Goal: Task Accomplishment & Management: Complete application form

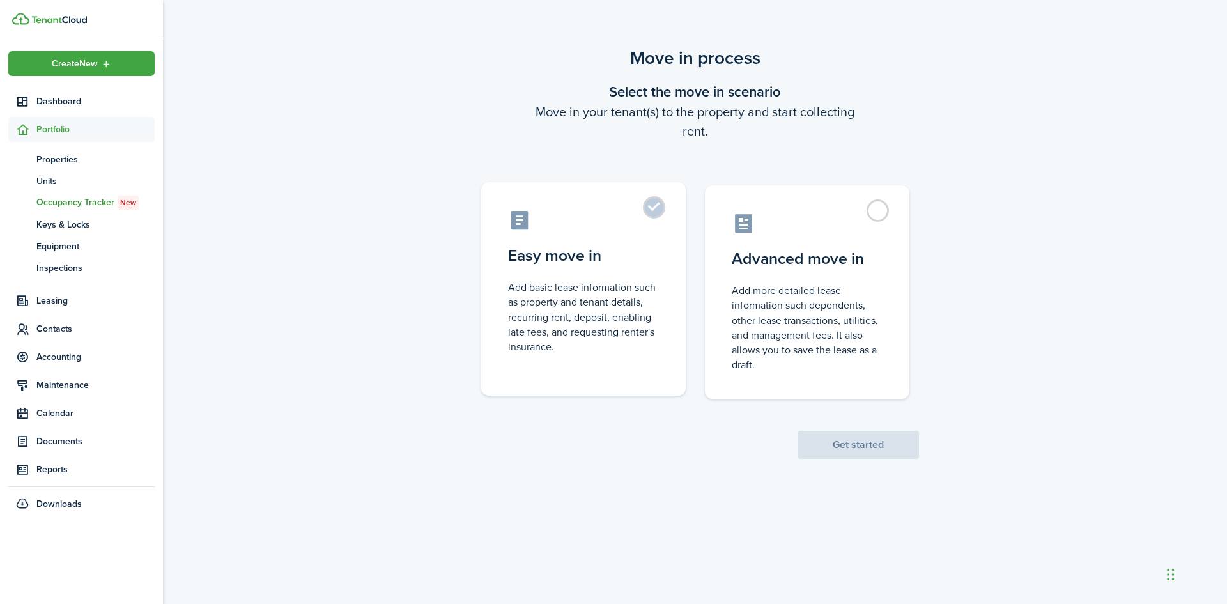
click at [631, 222] on control-radio-card-icon at bounding box center [583, 220] width 151 height 22
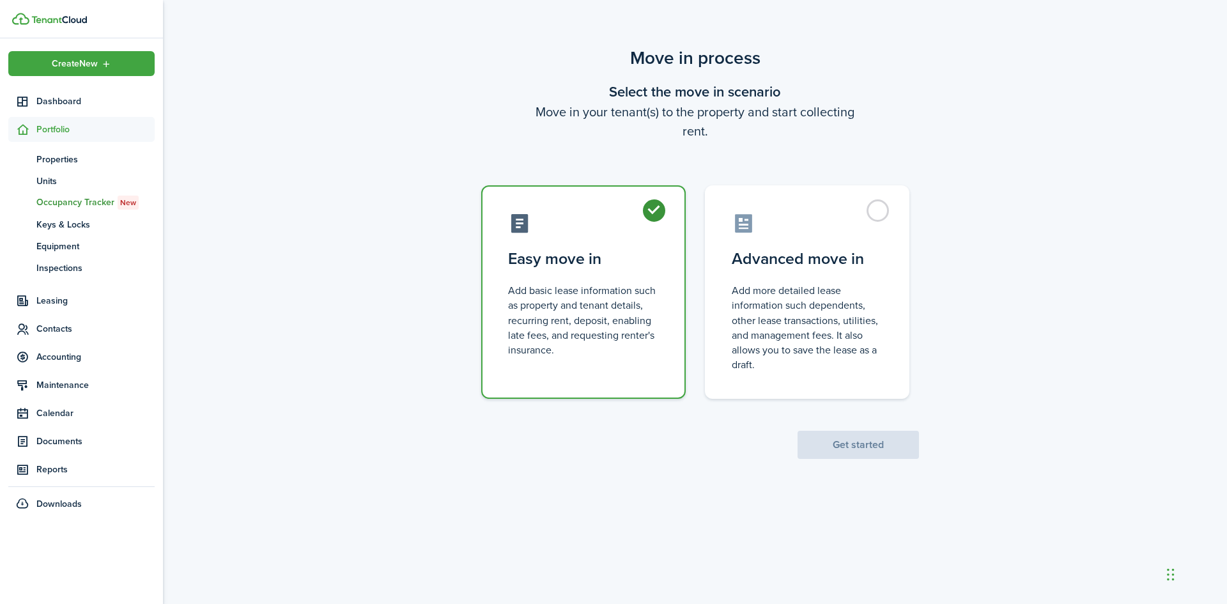
radio input "true"
click at [852, 448] on button "Get started" at bounding box center [858, 445] width 121 height 28
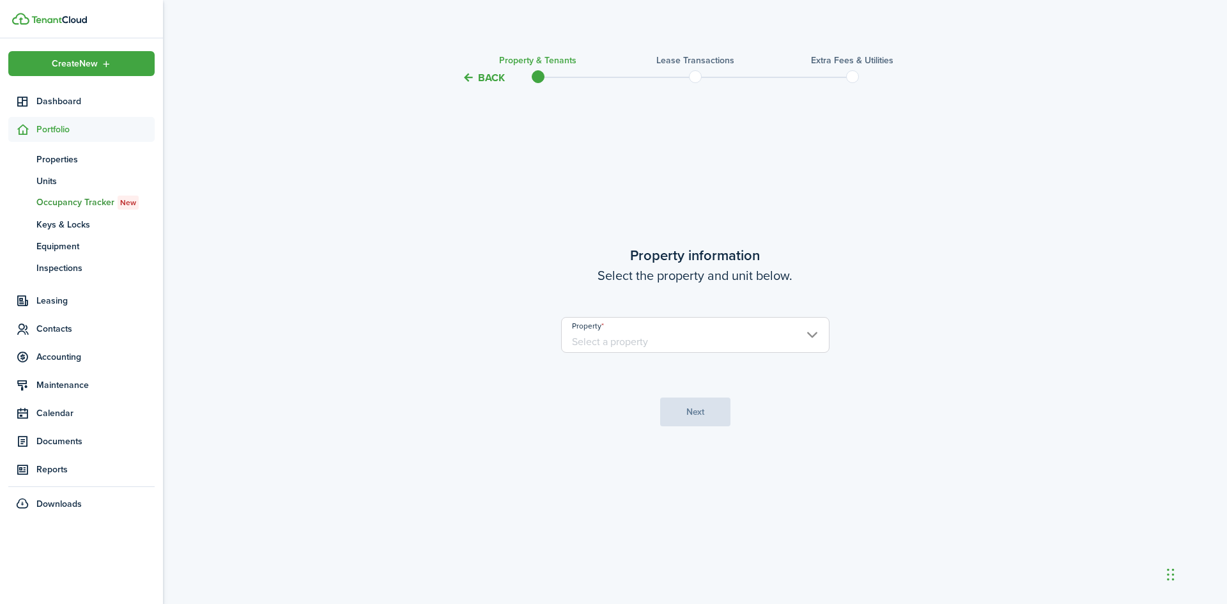
click at [653, 343] on input "Property" at bounding box center [695, 335] width 268 height 36
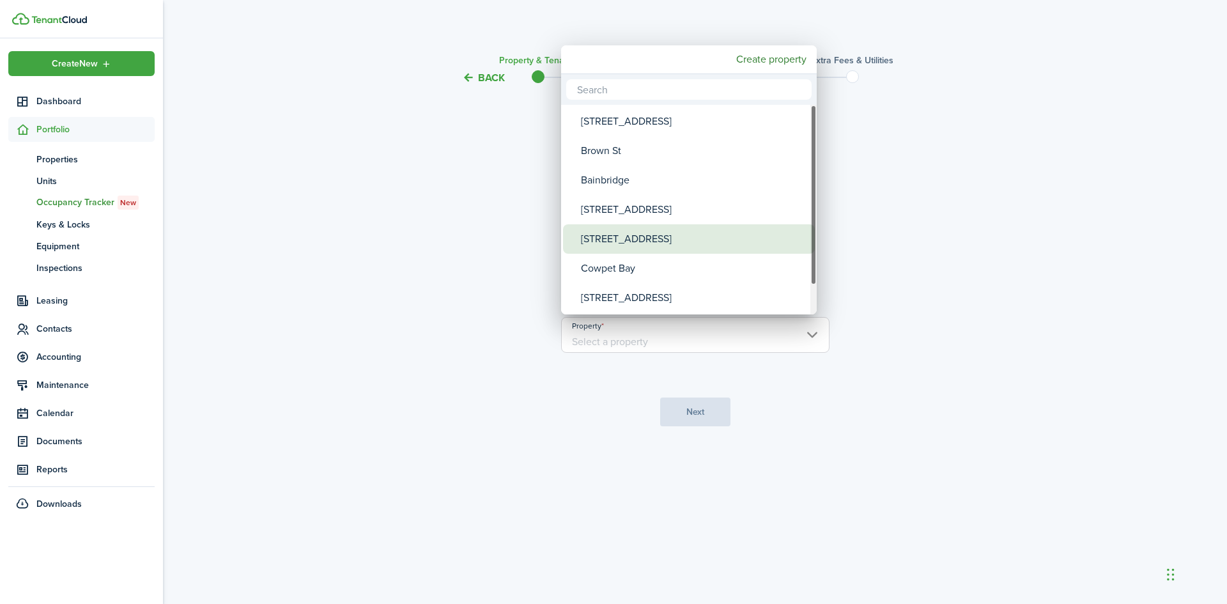
click at [641, 238] on div "[STREET_ADDRESS]" at bounding box center [694, 238] width 226 height 29
type input "[STREET_ADDRESS]"
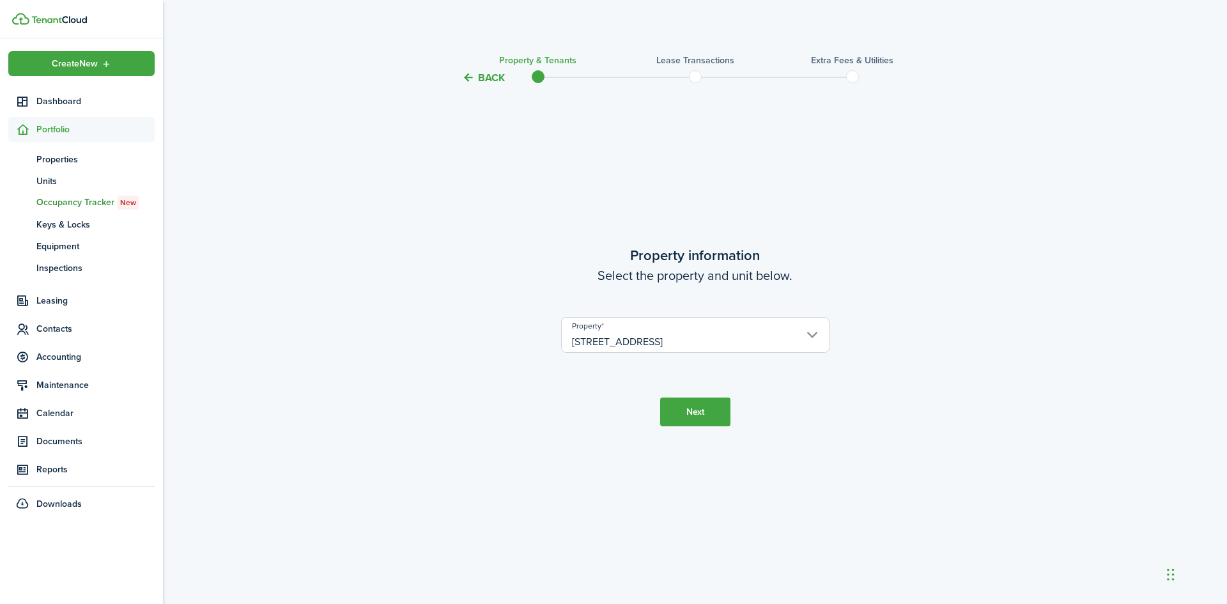
click at [699, 413] on button "Next" at bounding box center [695, 412] width 70 height 29
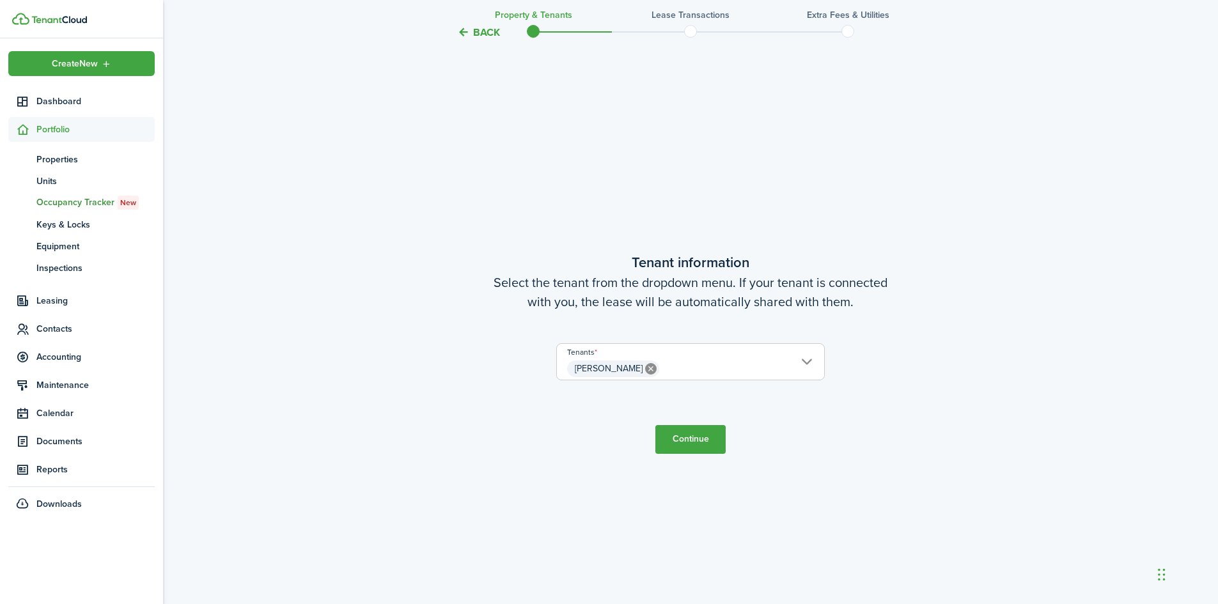
click at [681, 434] on button "Continue" at bounding box center [690, 439] width 70 height 29
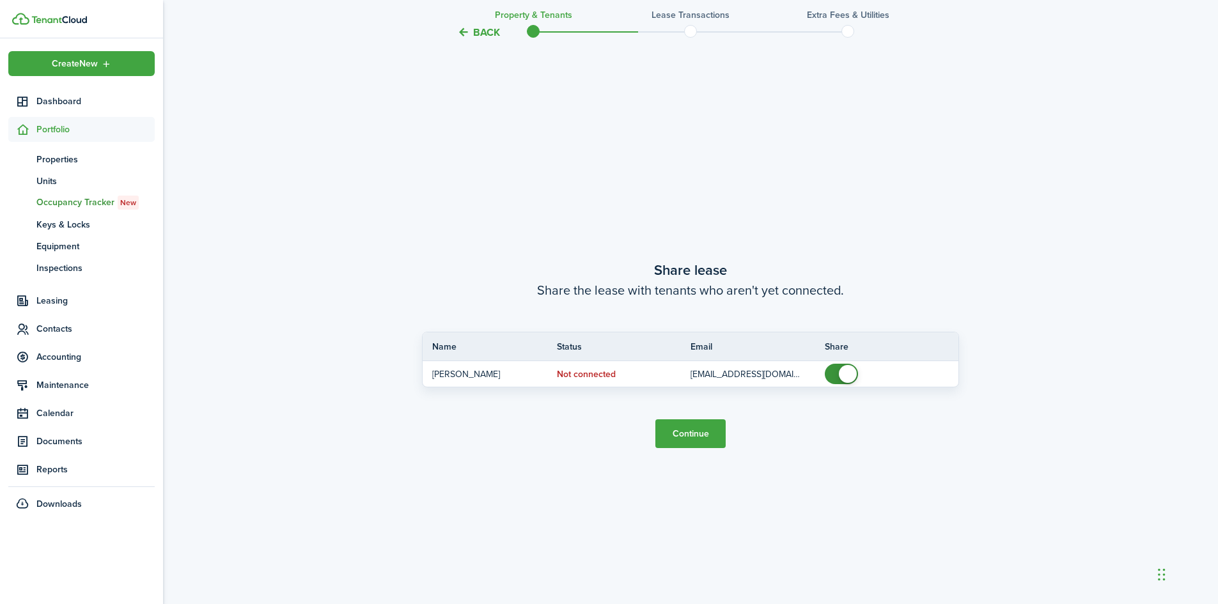
scroll to position [1123, 0]
click at [681, 434] on button "Continue" at bounding box center [690, 432] width 70 height 29
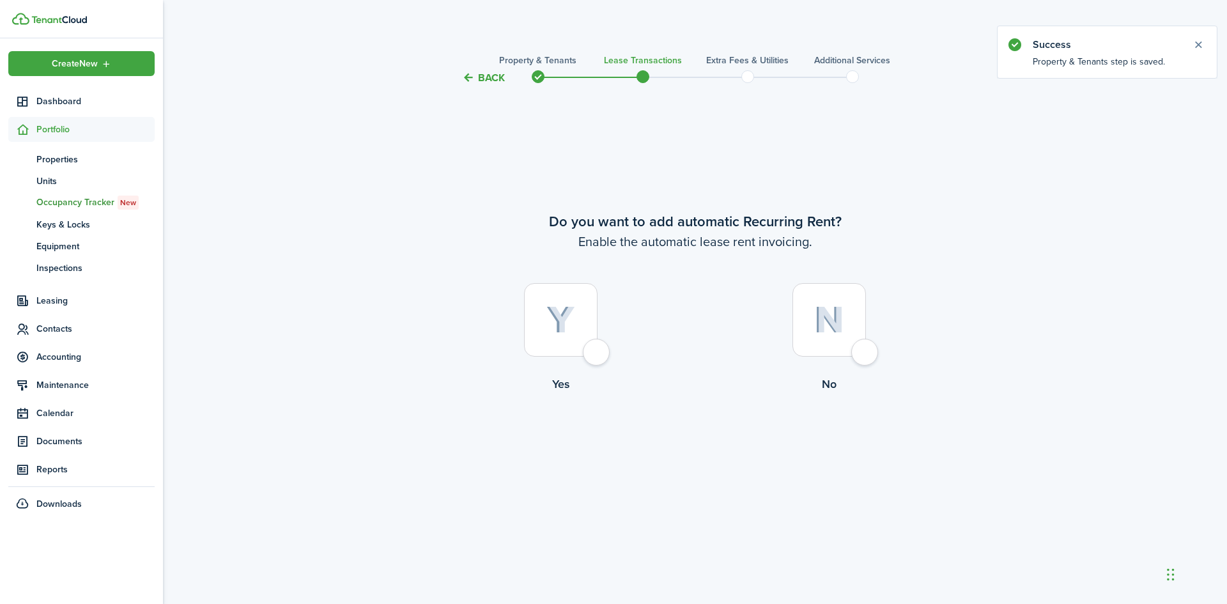
click at [598, 355] on div at bounding box center [561, 320] width 74 height 74
radio input "true"
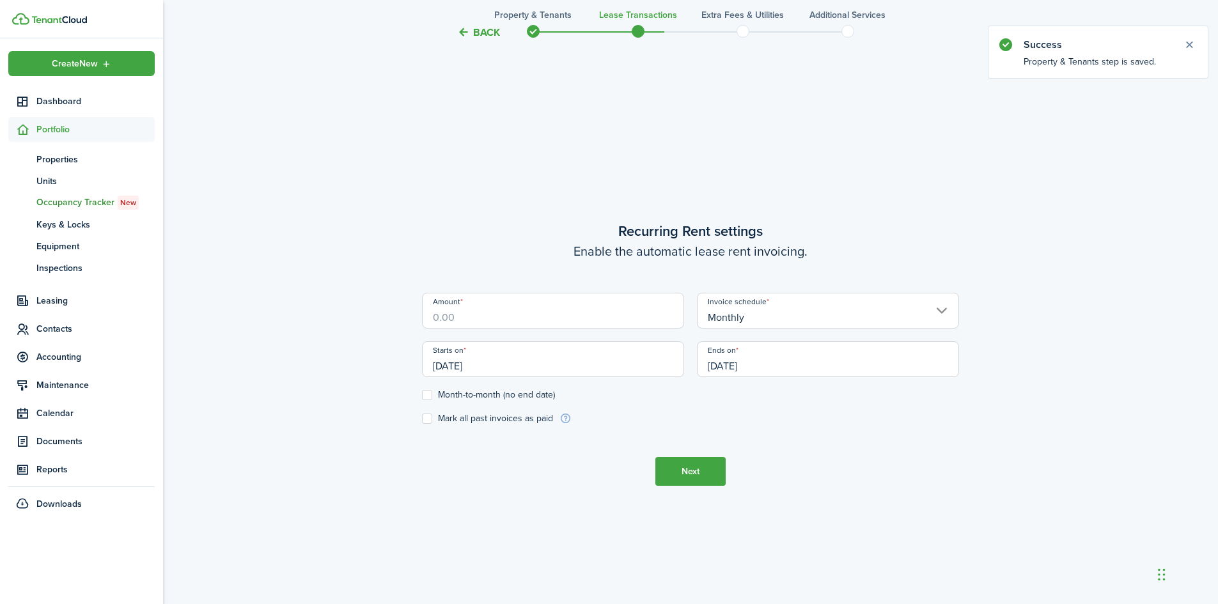
scroll to position [518, 0]
click at [484, 311] on input "Amount" at bounding box center [553, 310] width 262 height 36
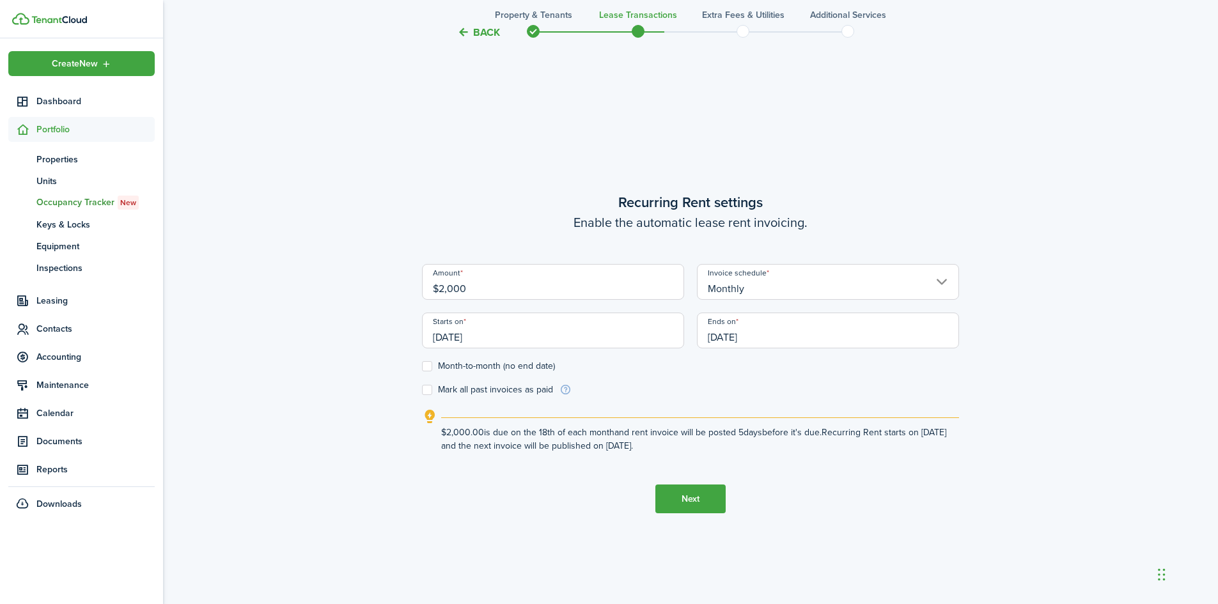
click at [470, 337] on input "[DATE]" at bounding box center [553, 331] width 262 height 36
type input "$2,000.00"
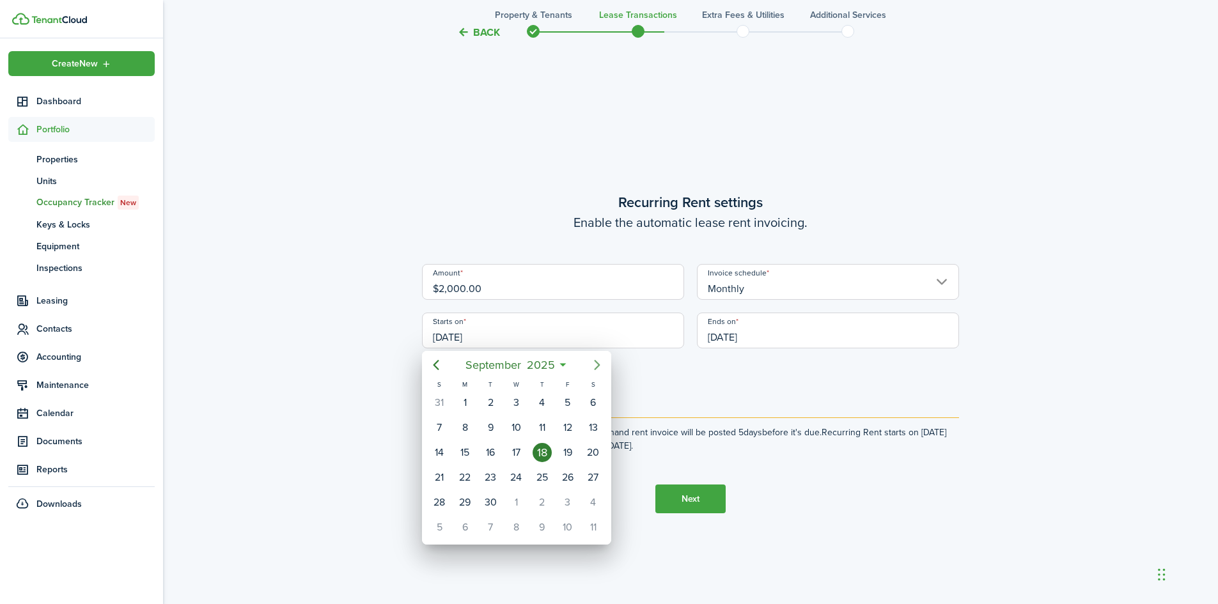
click at [597, 365] on icon "Next page" at bounding box center [596, 364] width 15 height 15
click at [588, 400] on div "1" at bounding box center [593, 402] width 19 height 19
type input "[DATE]"
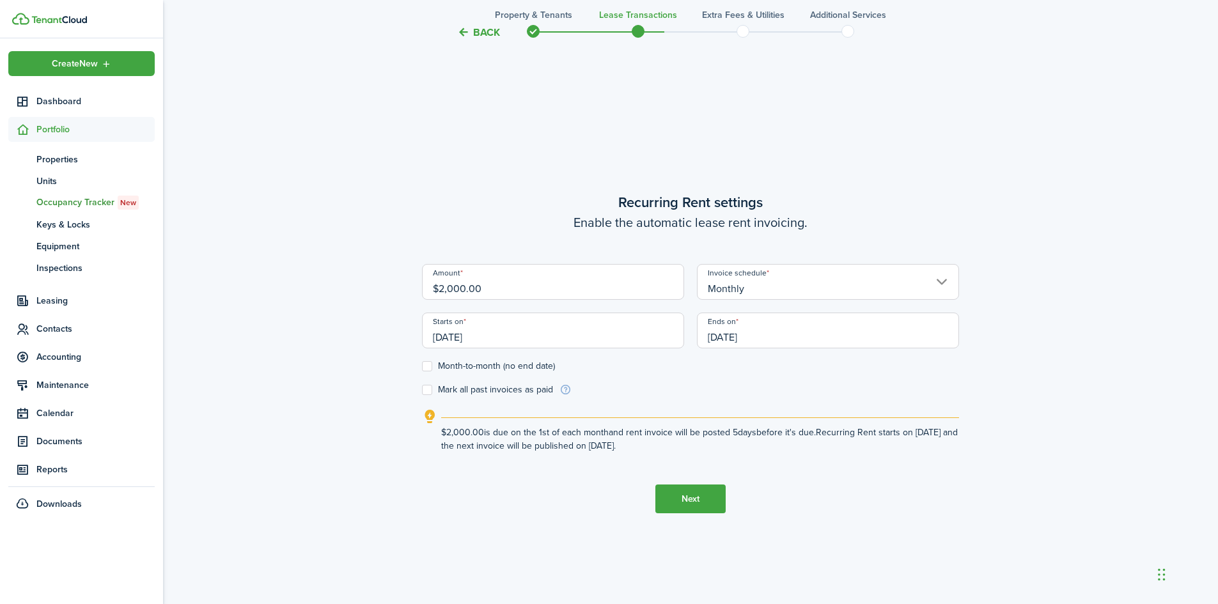
click at [755, 337] on input "[DATE]" at bounding box center [828, 331] width 262 height 36
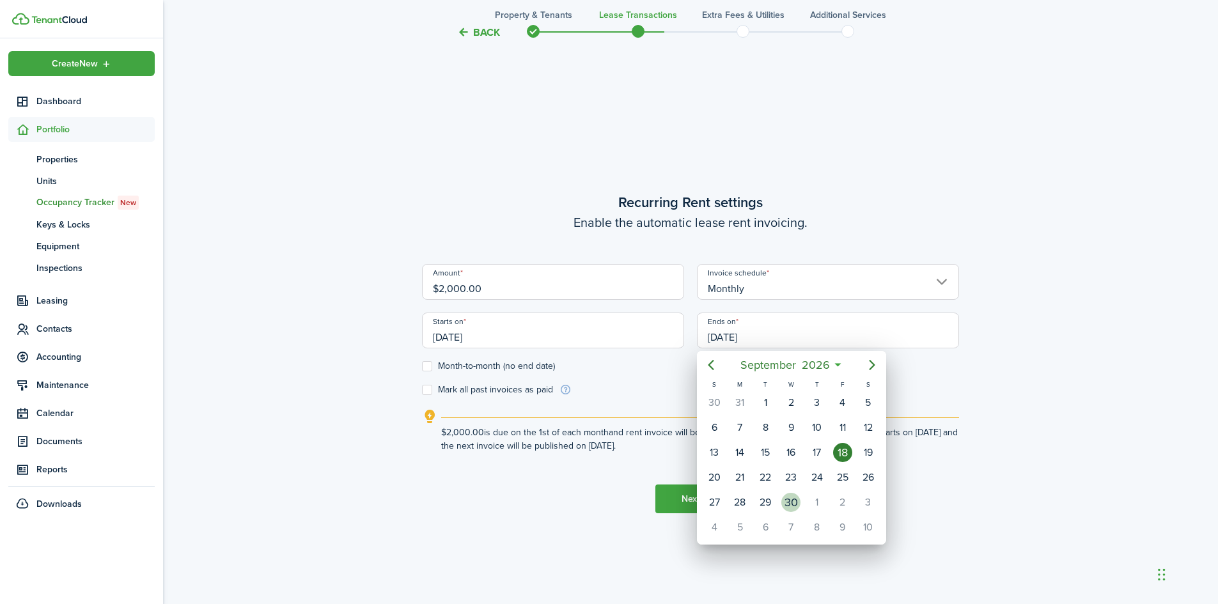
click at [795, 506] on div "30" at bounding box center [790, 502] width 19 height 19
type input "[DATE]"
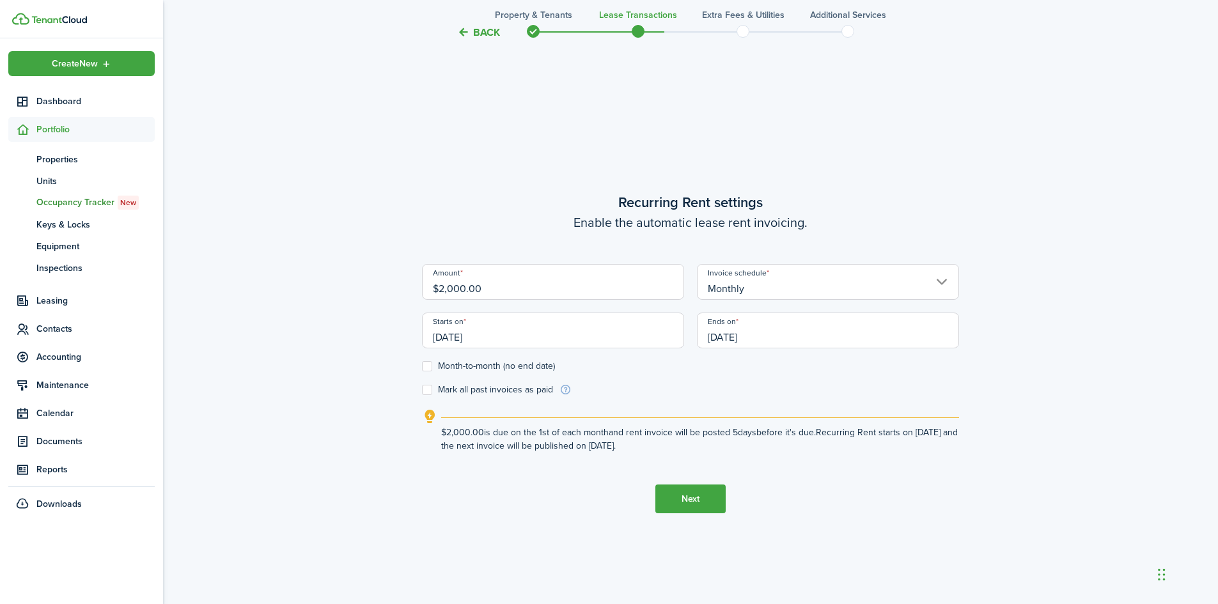
click at [735, 334] on input "[DATE]" at bounding box center [828, 331] width 262 height 36
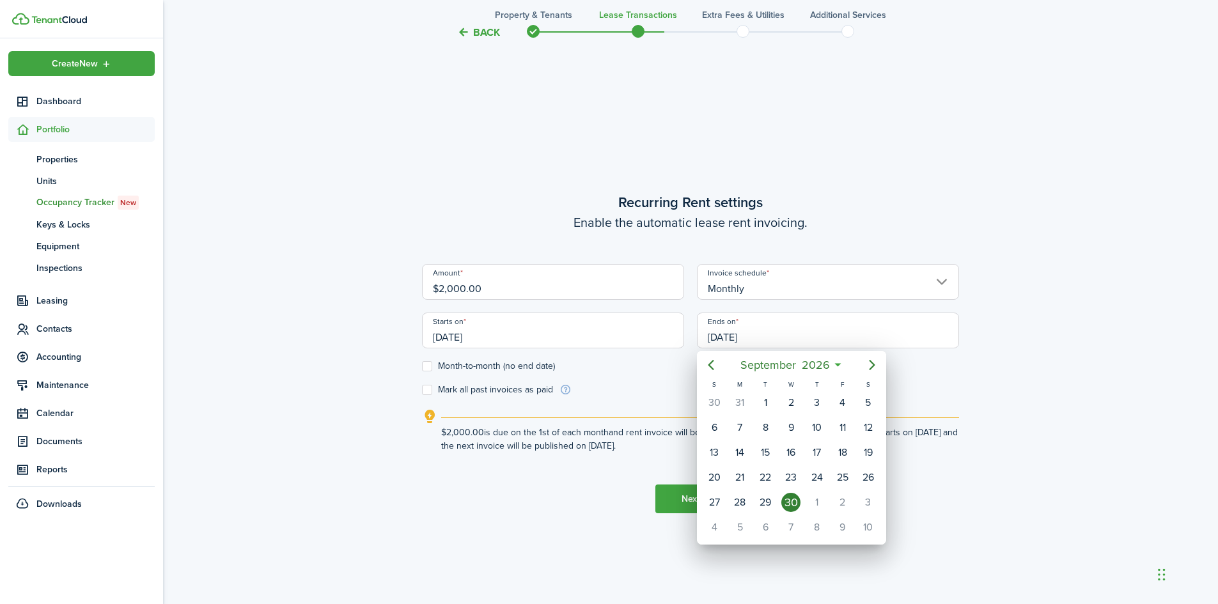
click at [735, 334] on div at bounding box center [609, 302] width 1422 height 809
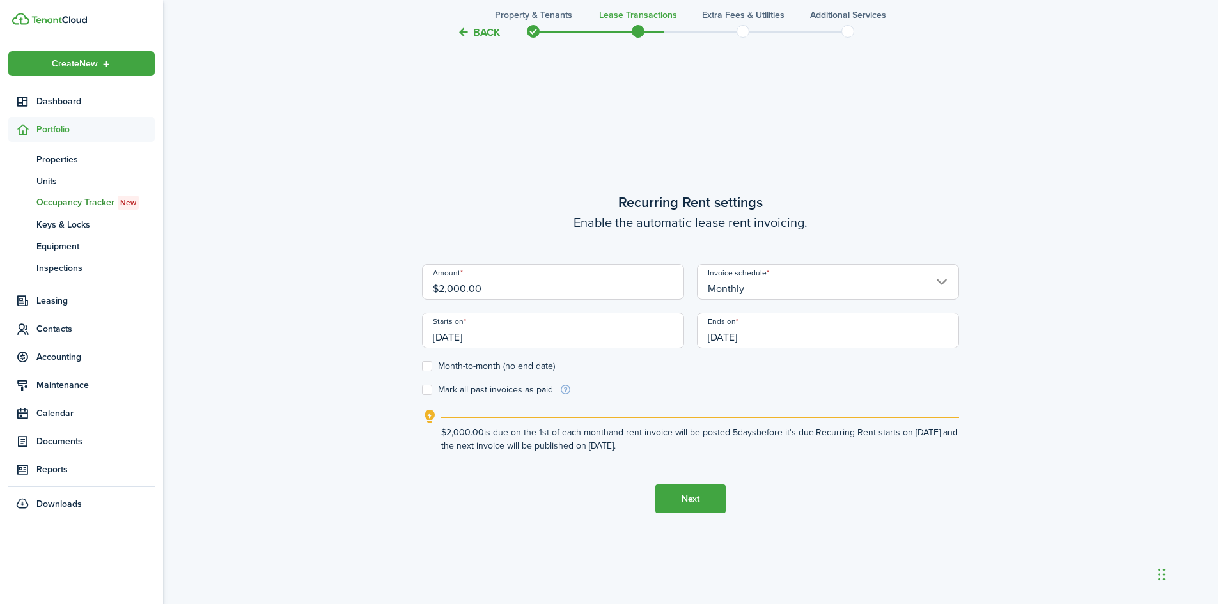
click at [698, 502] on button "Next" at bounding box center [690, 499] width 70 height 29
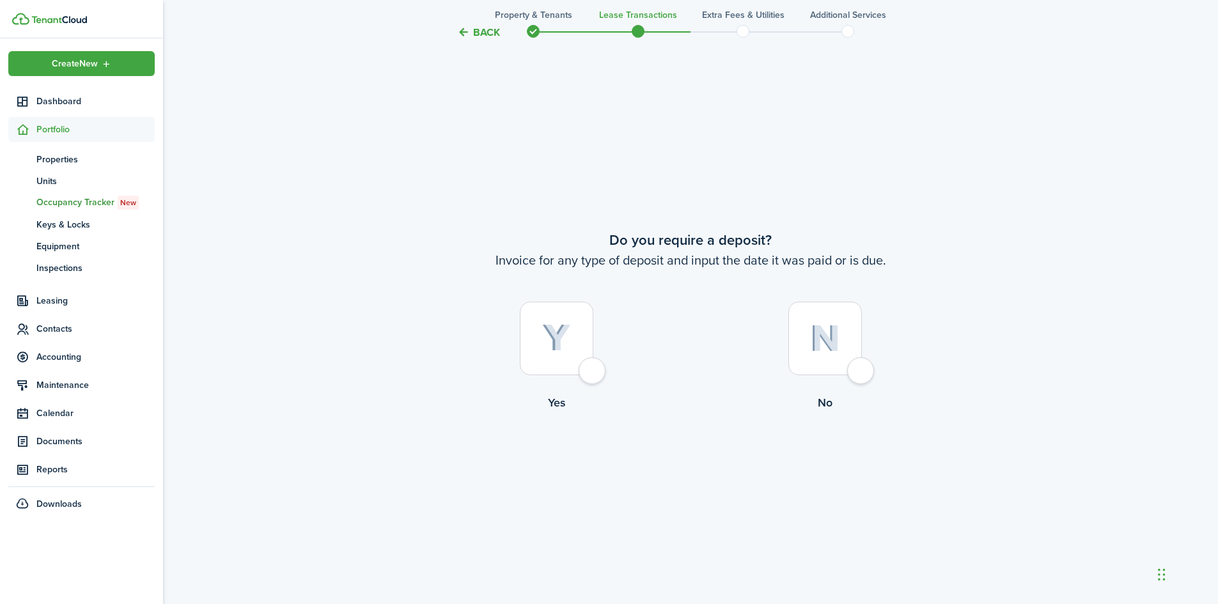
scroll to position [1123, 0]
click at [593, 367] on div at bounding box center [557, 337] width 74 height 74
radio input "true"
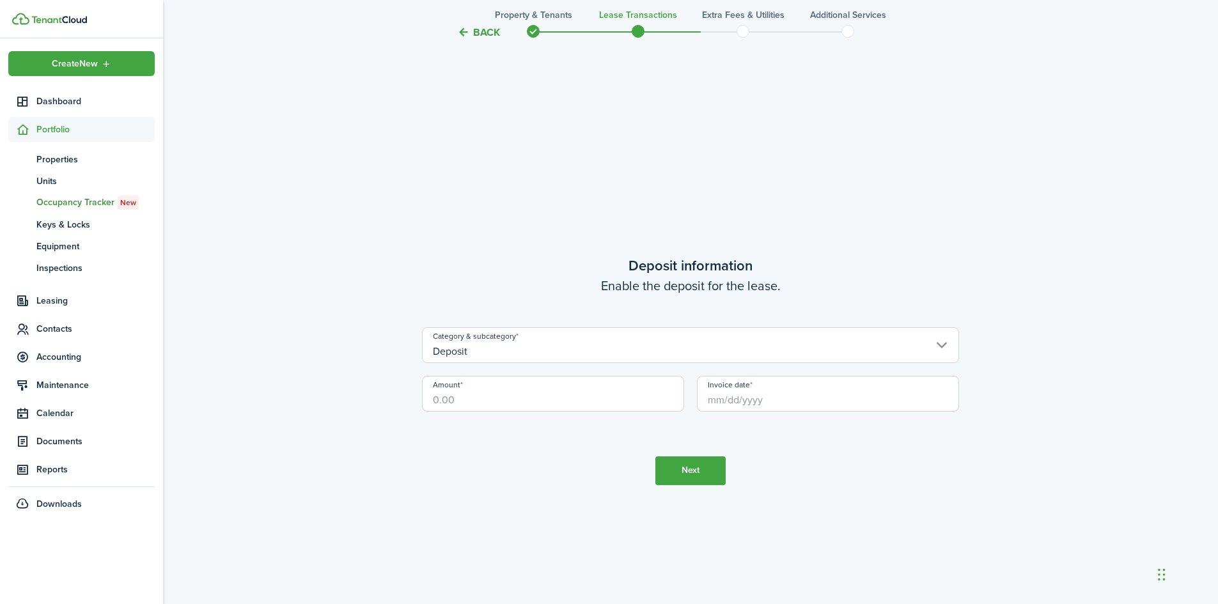
scroll to position [1727, 0]
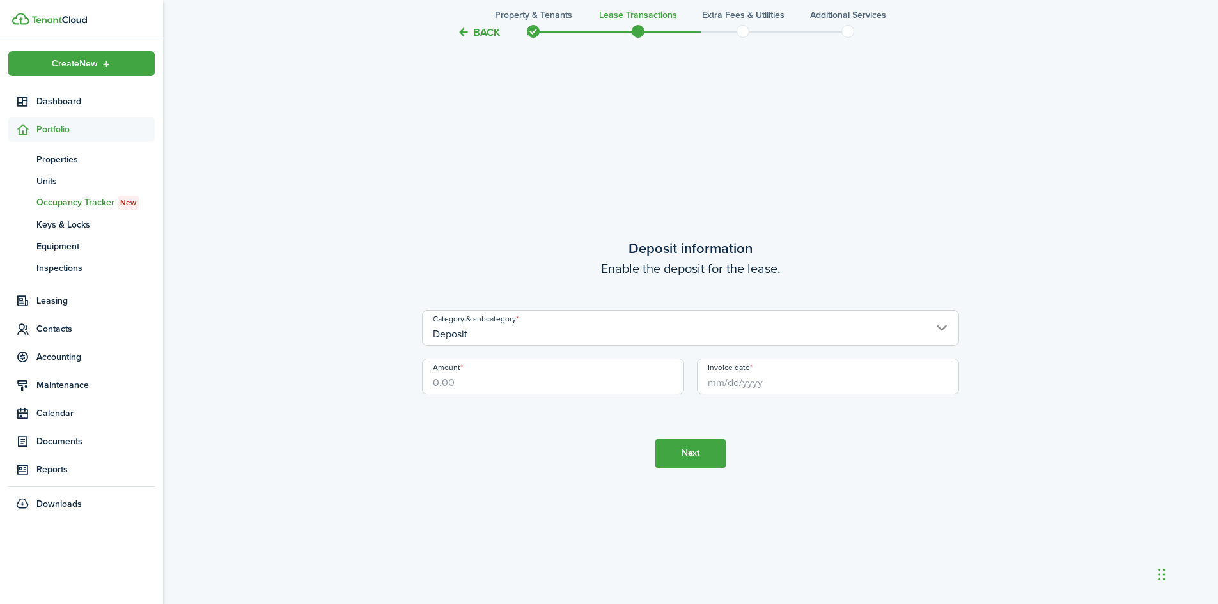
click at [490, 381] on input "Amount" at bounding box center [553, 377] width 262 height 36
click at [761, 393] on input "Invoice date" at bounding box center [828, 377] width 262 height 36
type input "$2,000.00"
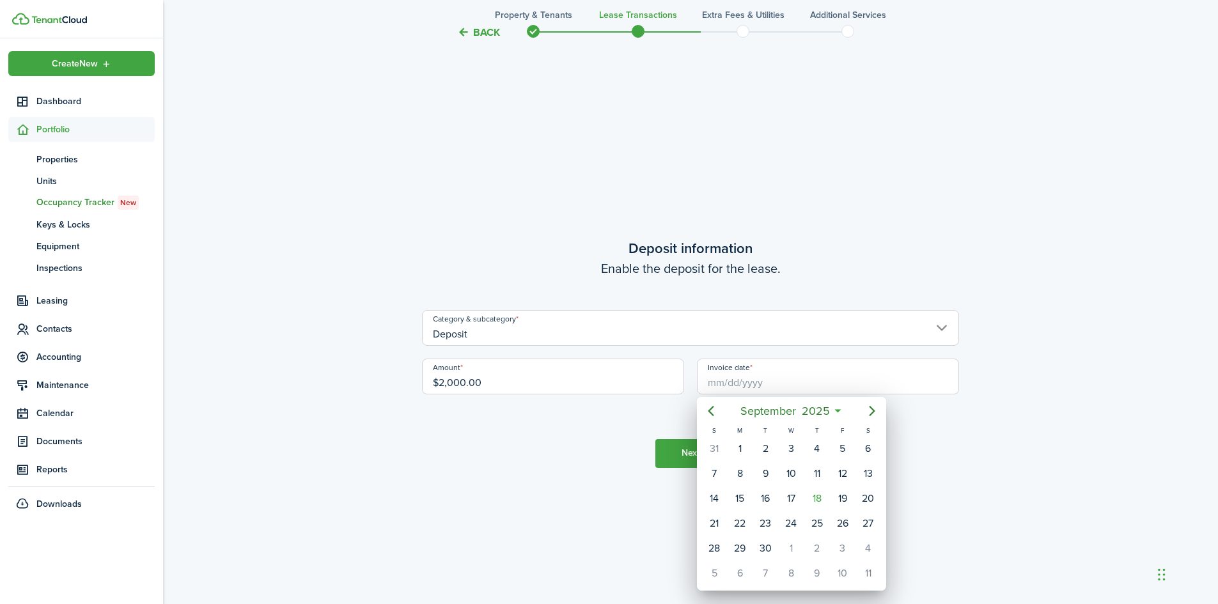
click at [760, 387] on div at bounding box center [609, 302] width 1422 height 809
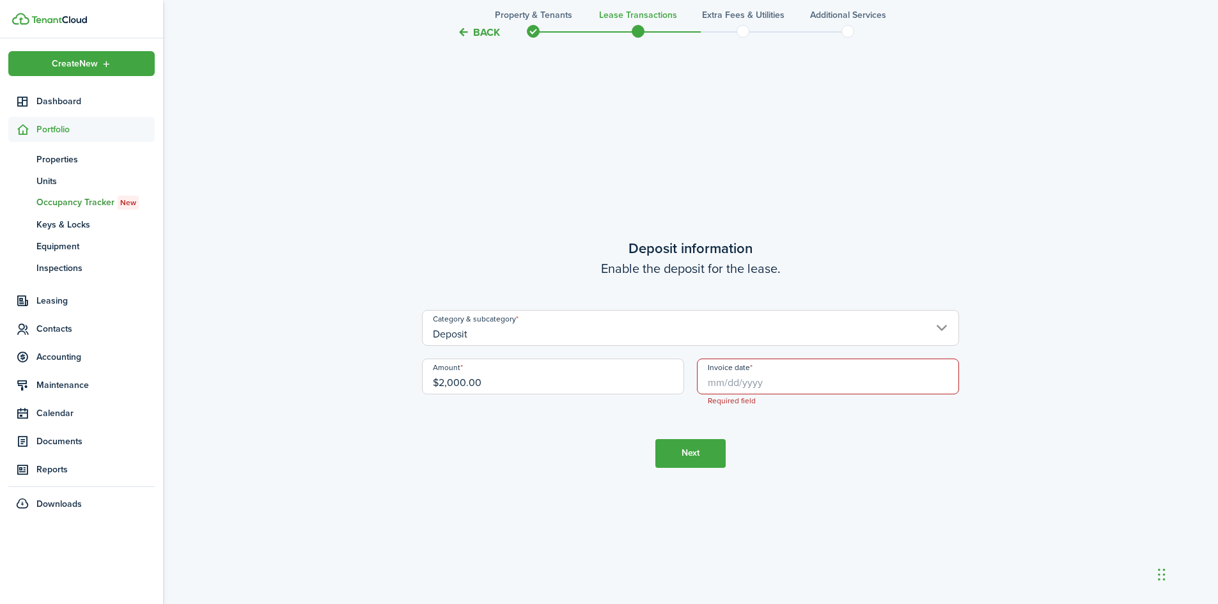
click at [755, 384] on input "Invoice date" at bounding box center [828, 377] width 262 height 36
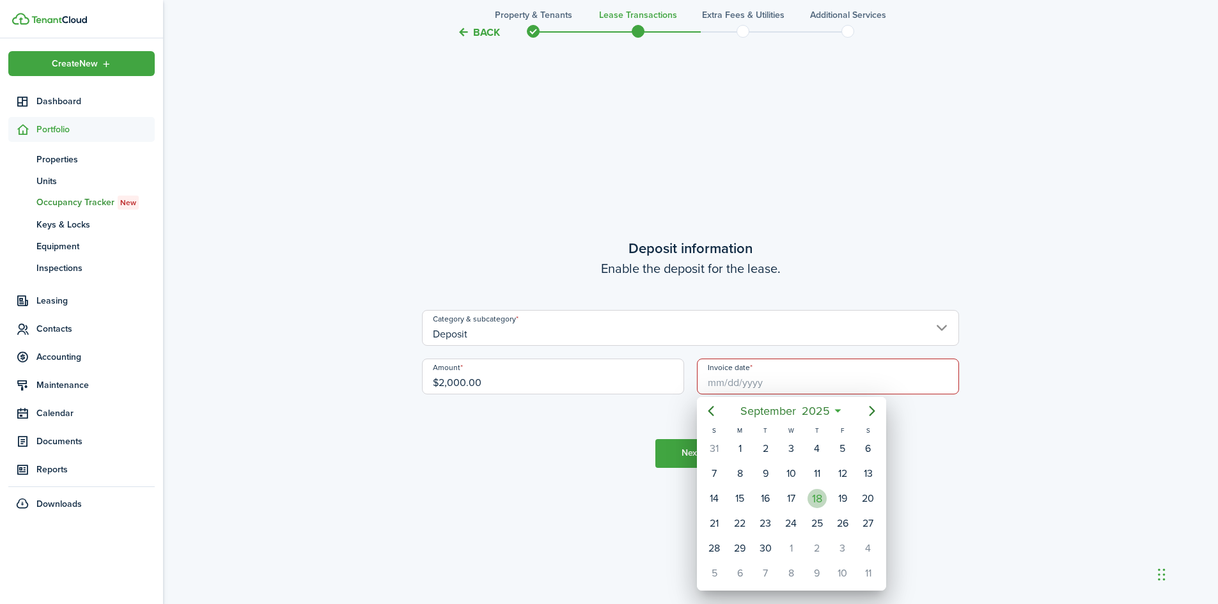
click at [818, 499] on div "18" at bounding box center [816, 498] width 19 height 19
type input "[DATE]"
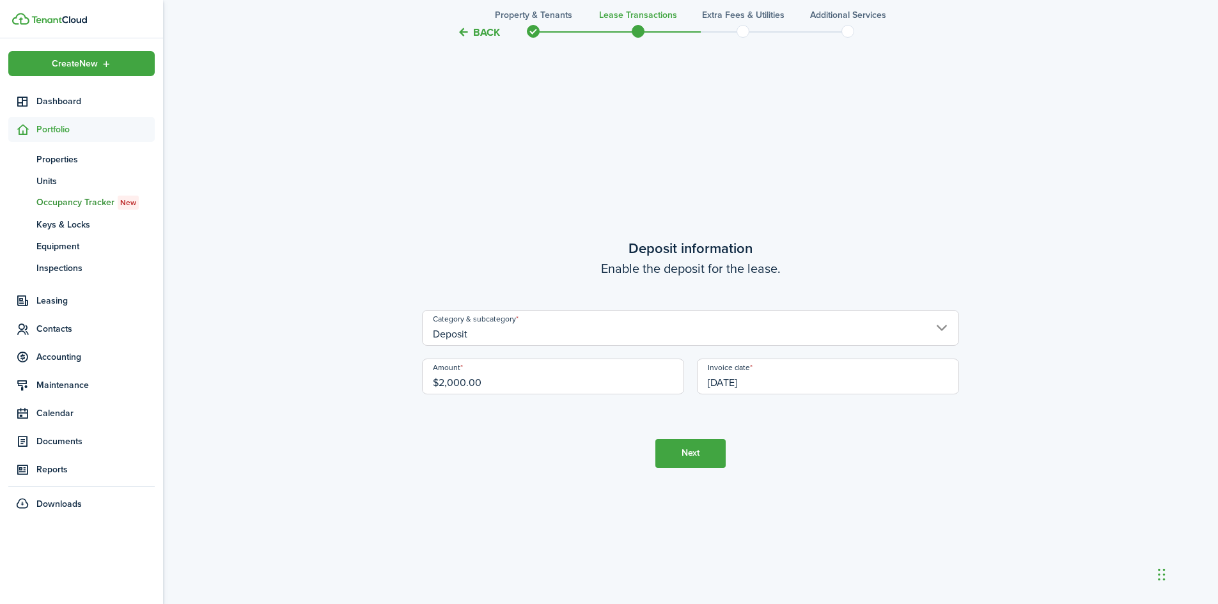
click at [683, 457] on button "Next" at bounding box center [690, 453] width 70 height 29
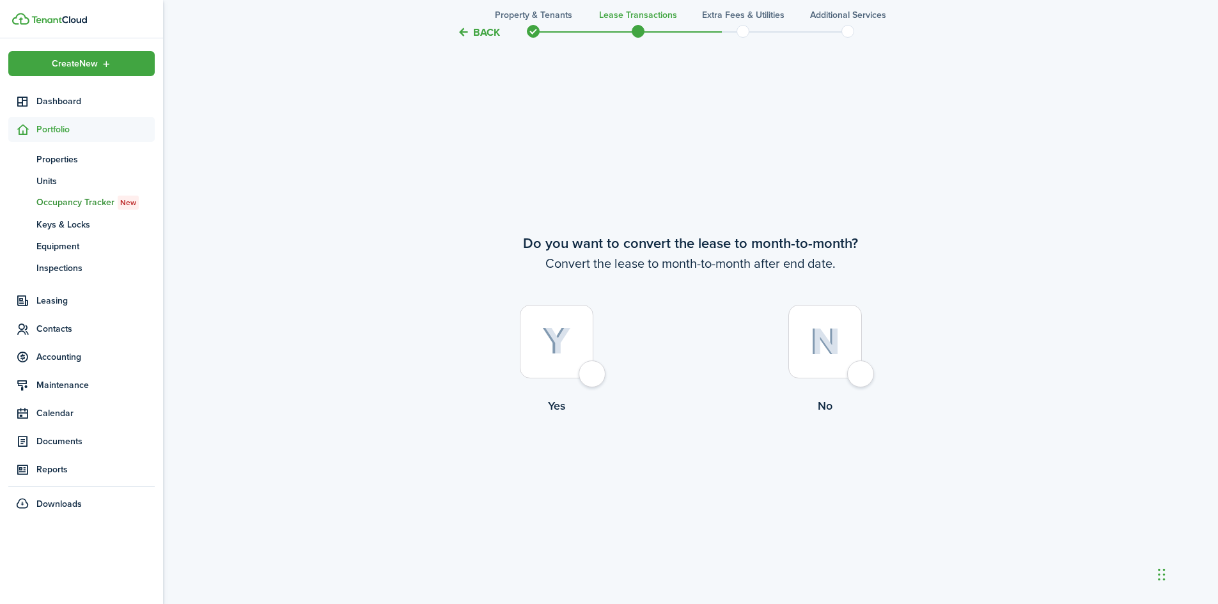
scroll to position [2331, 0]
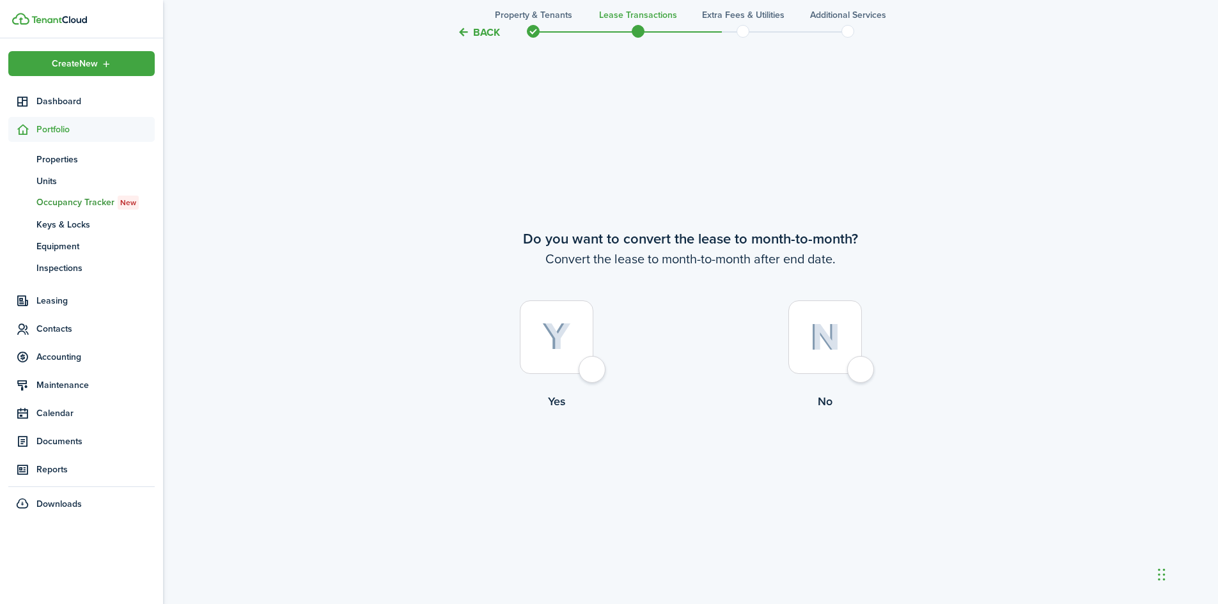
click at [862, 374] on div at bounding box center [825, 337] width 74 height 74
radio input "true"
click at [684, 467] on button "Continue" at bounding box center [690, 462] width 70 height 29
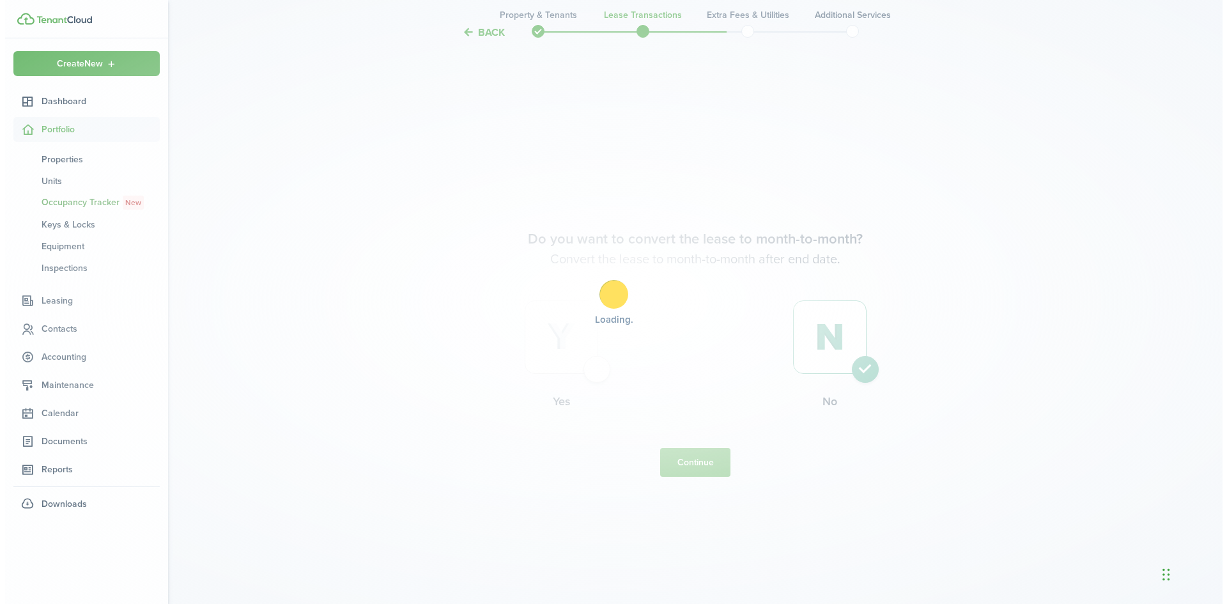
scroll to position [0, 0]
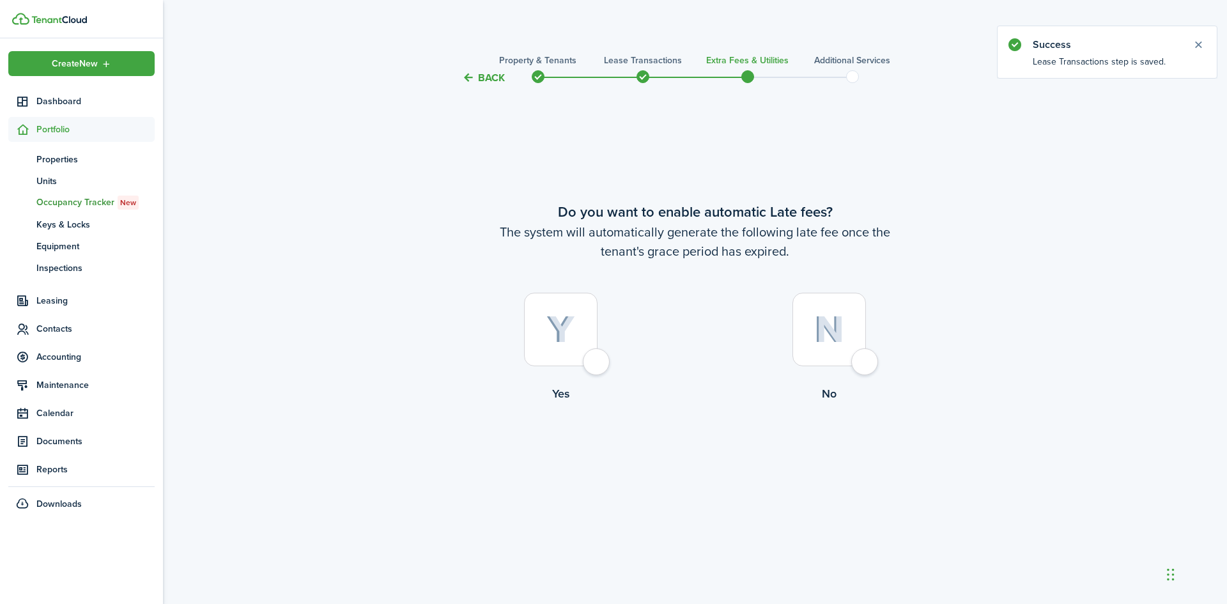
drag, startPoint x: 600, startPoint y: 357, endPoint x: 612, endPoint y: 366, distance: 15.5
click at [598, 357] on div at bounding box center [561, 330] width 74 height 74
radio input "true"
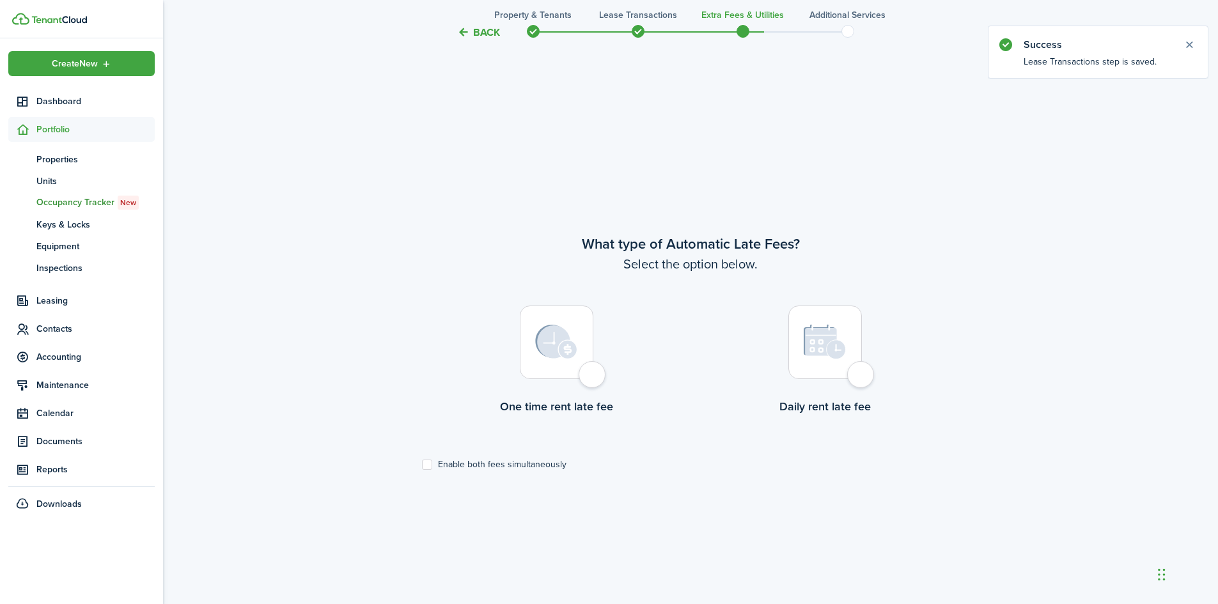
scroll to position [518, 0]
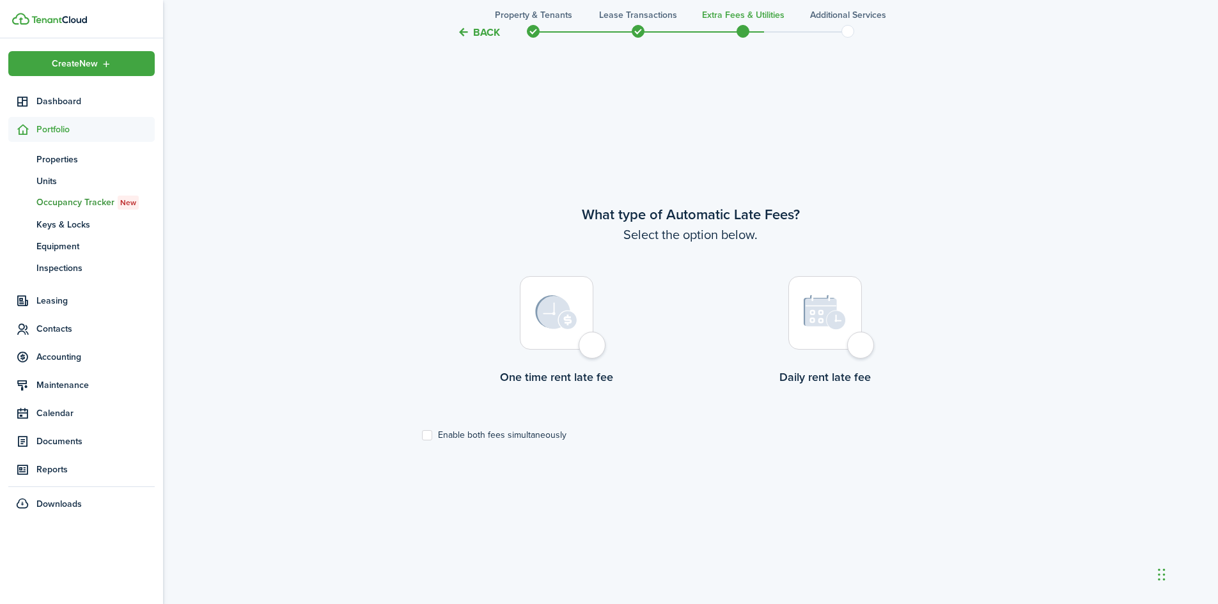
click at [592, 348] on div at bounding box center [557, 313] width 74 height 74
radio input "true"
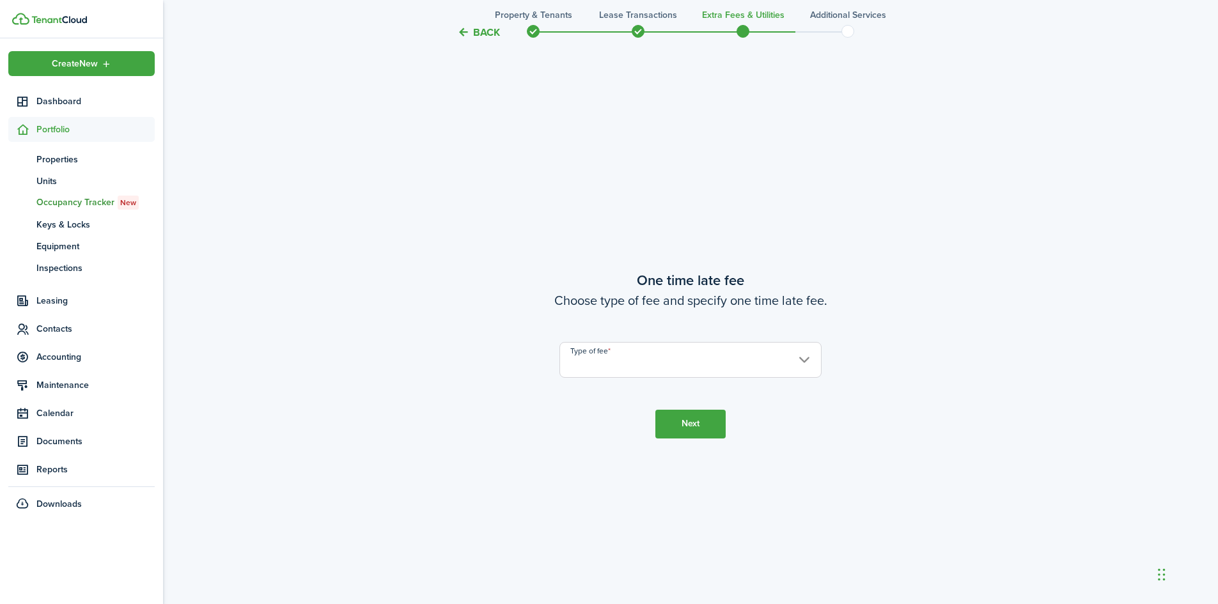
scroll to position [1123, 0]
click at [602, 362] on input "Type of fee" at bounding box center [690, 359] width 262 height 36
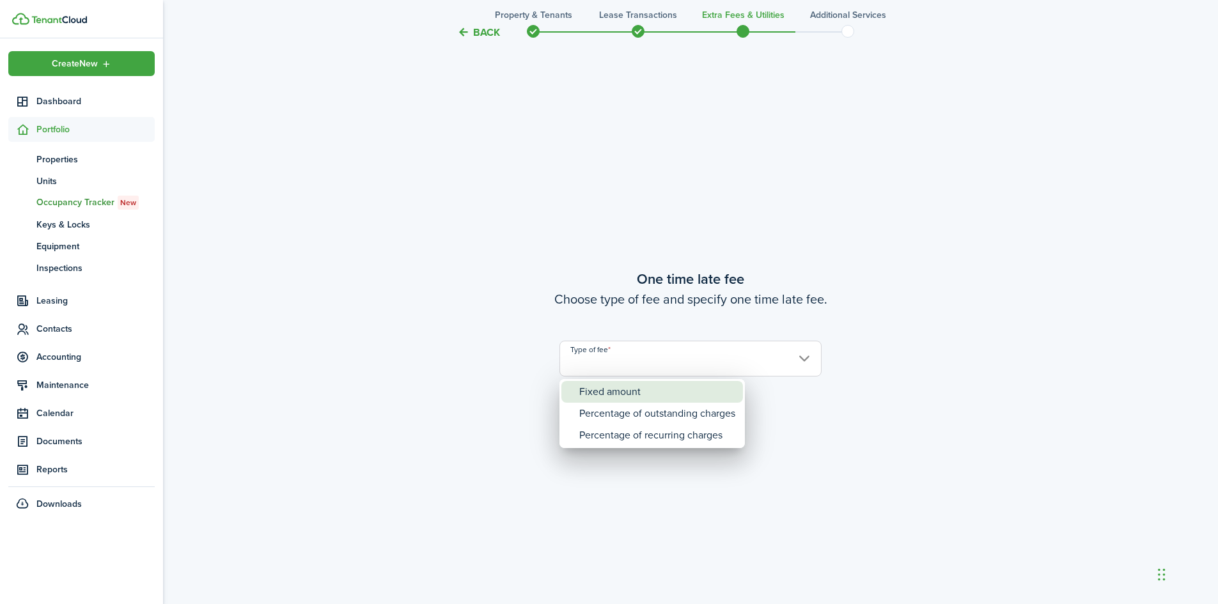
click at [624, 388] on div "Fixed amount" at bounding box center [657, 392] width 156 height 22
type input "Fixed amount"
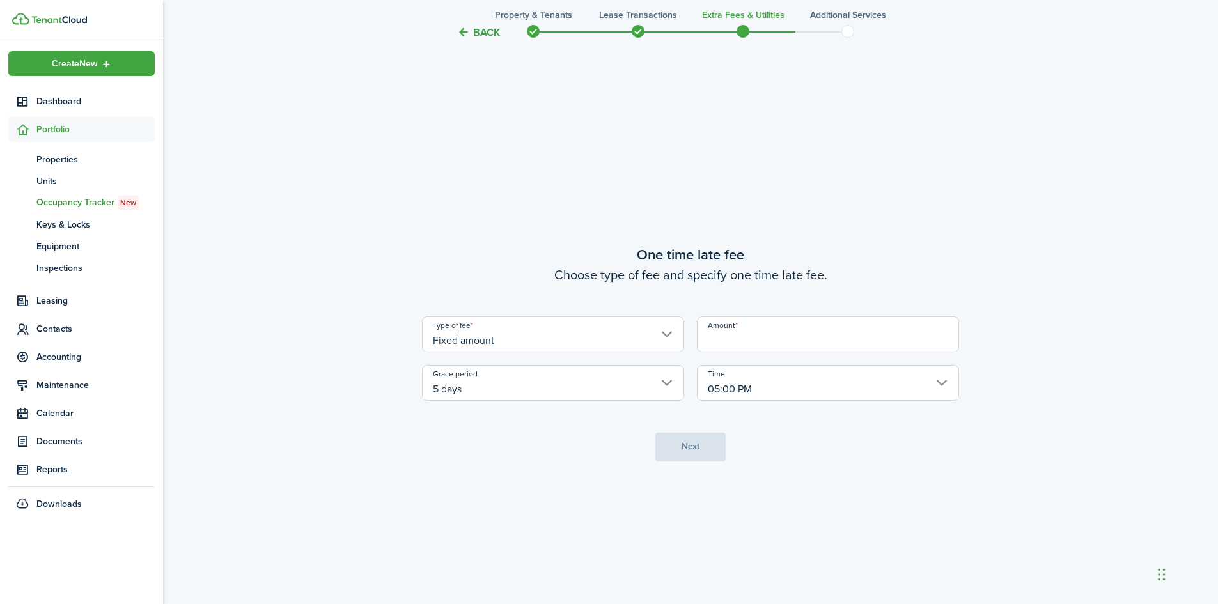
click at [775, 346] on input "Amount" at bounding box center [828, 334] width 262 height 36
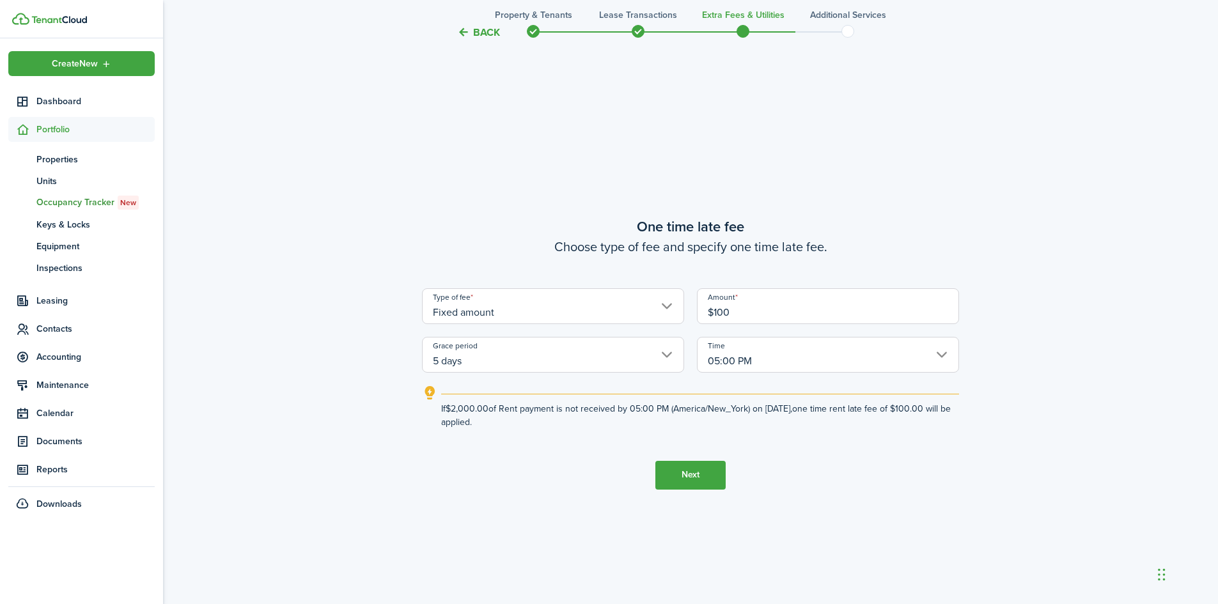
type input "$100.00"
click at [686, 473] on button "Next" at bounding box center [690, 475] width 70 height 29
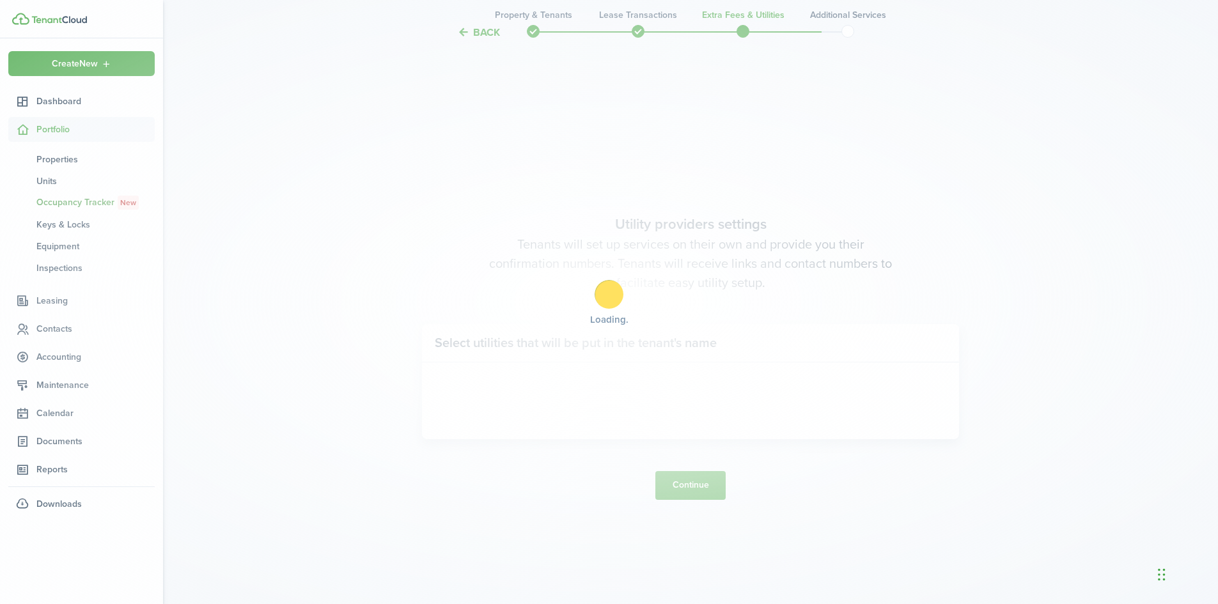
scroll to position [1727, 0]
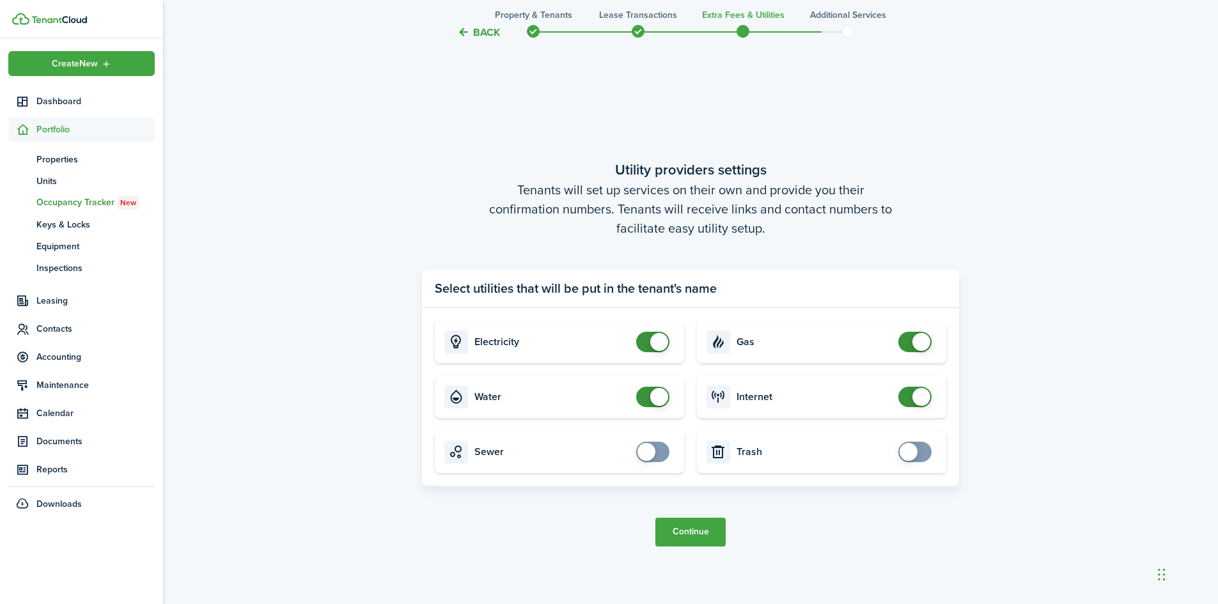
checkbox input "false"
click at [653, 339] on span at bounding box center [659, 342] width 18 height 18
click at [911, 396] on span at bounding box center [914, 397] width 13 height 20
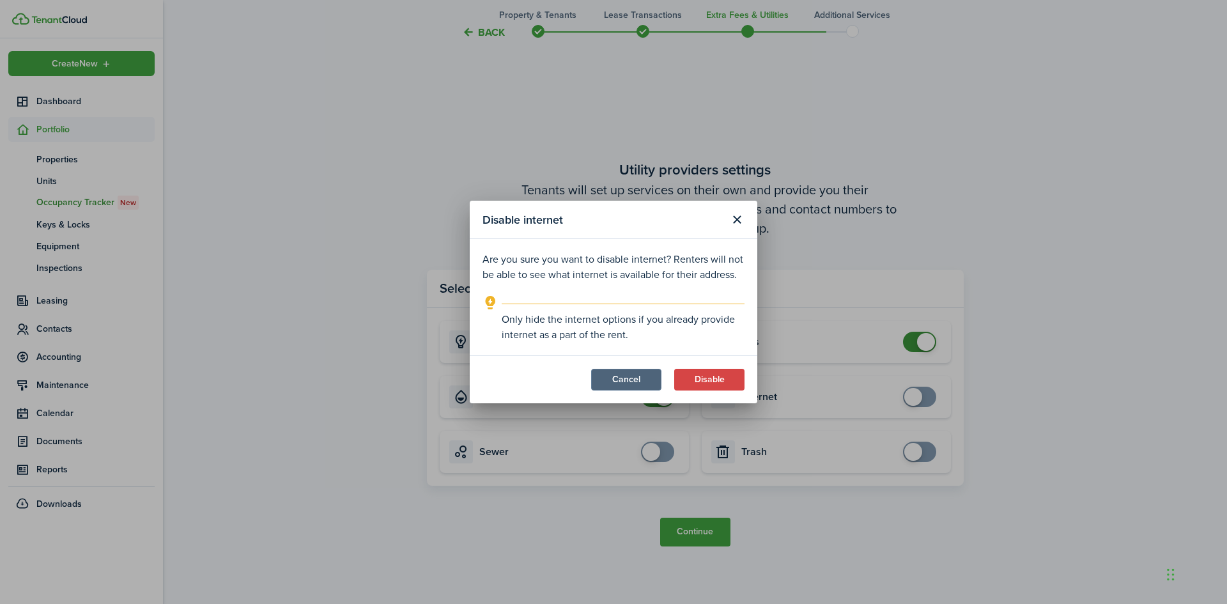
click at [635, 384] on button "Cancel" at bounding box center [626, 380] width 70 height 22
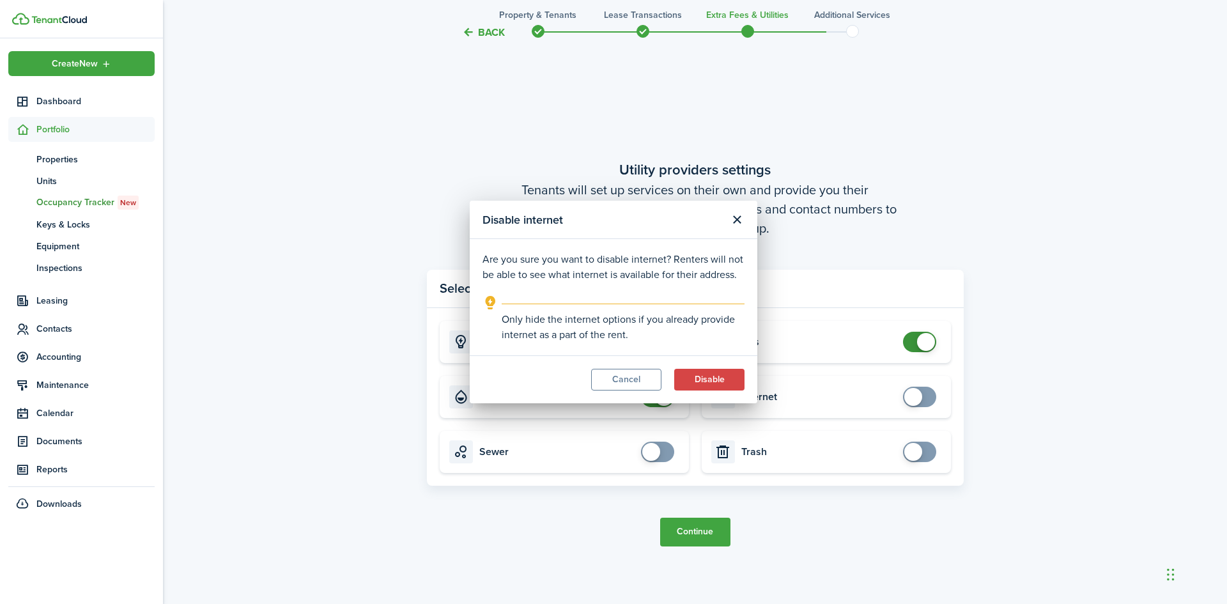
checkbox input "true"
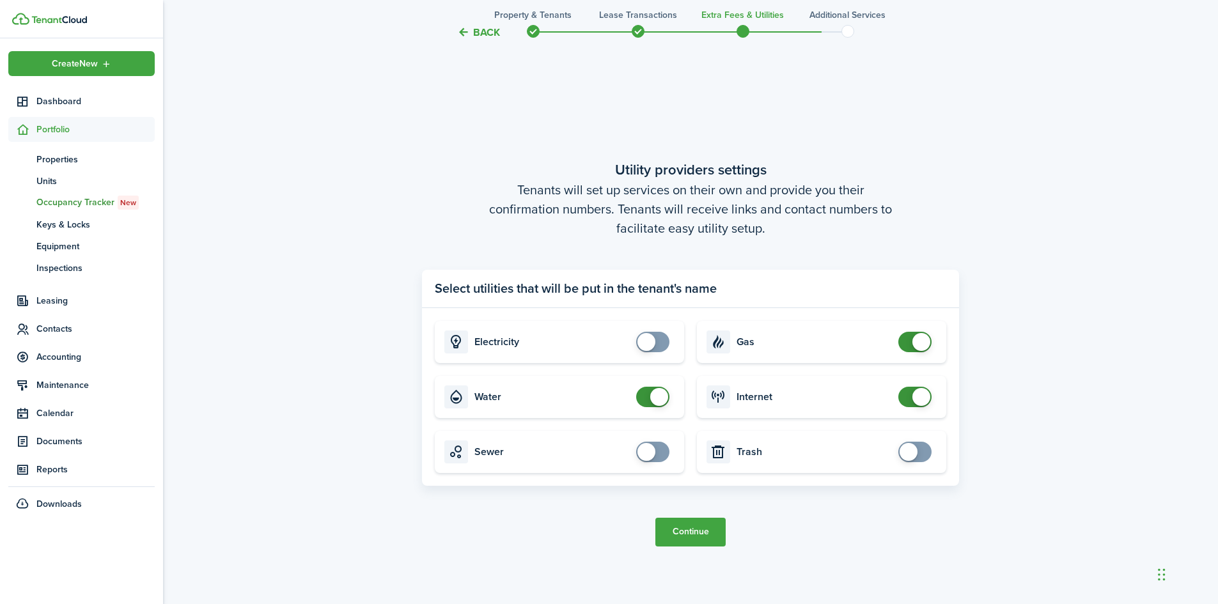
checkbox input "false"
click at [909, 338] on span at bounding box center [914, 342] width 13 height 20
checkbox input "false"
click at [653, 398] on span at bounding box center [659, 397] width 18 height 18
click at [912, 396] on span at bounding box center [921, 397] width 18 height 18
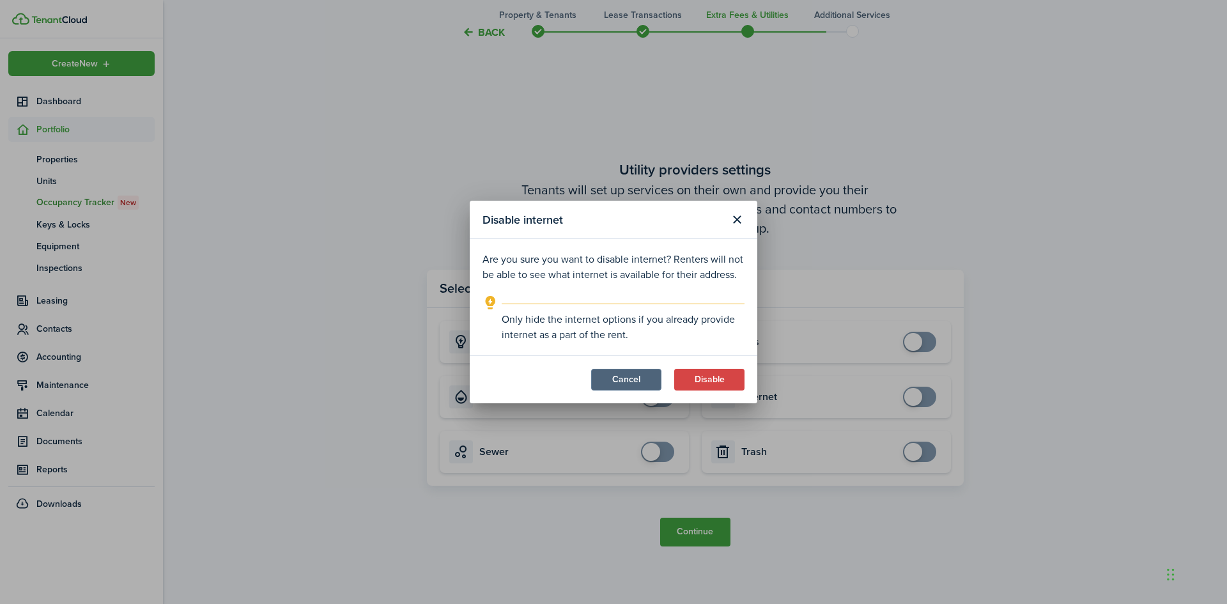
click at [619, 378] on button "Cancel" at bounding box center [626, 380] width 70 height 22
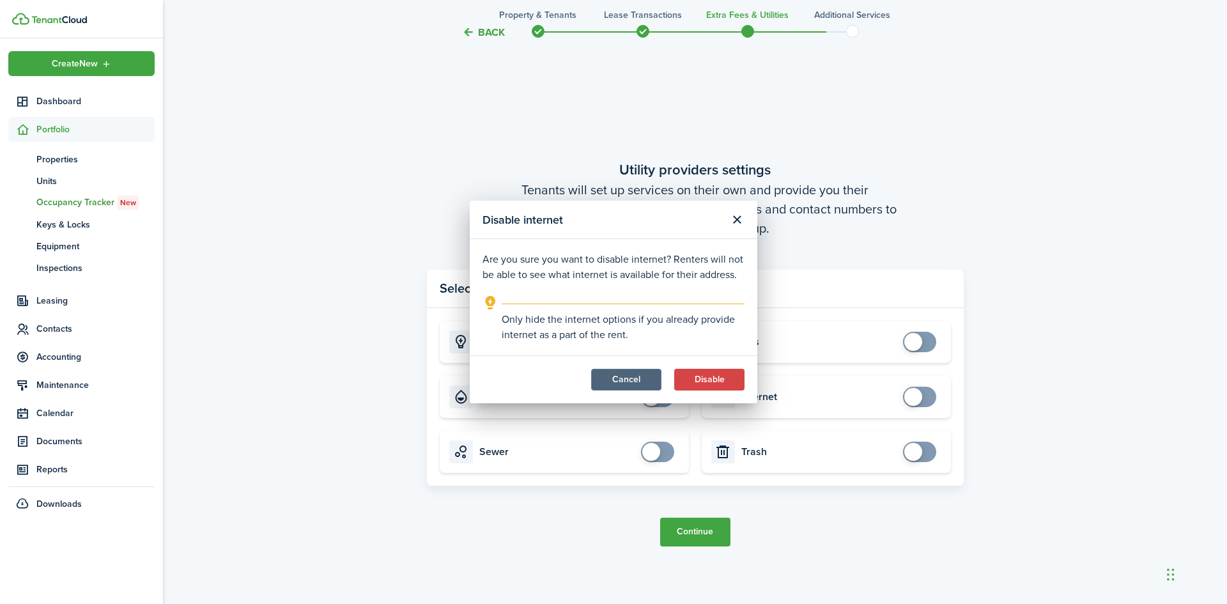
checkbox input "true"
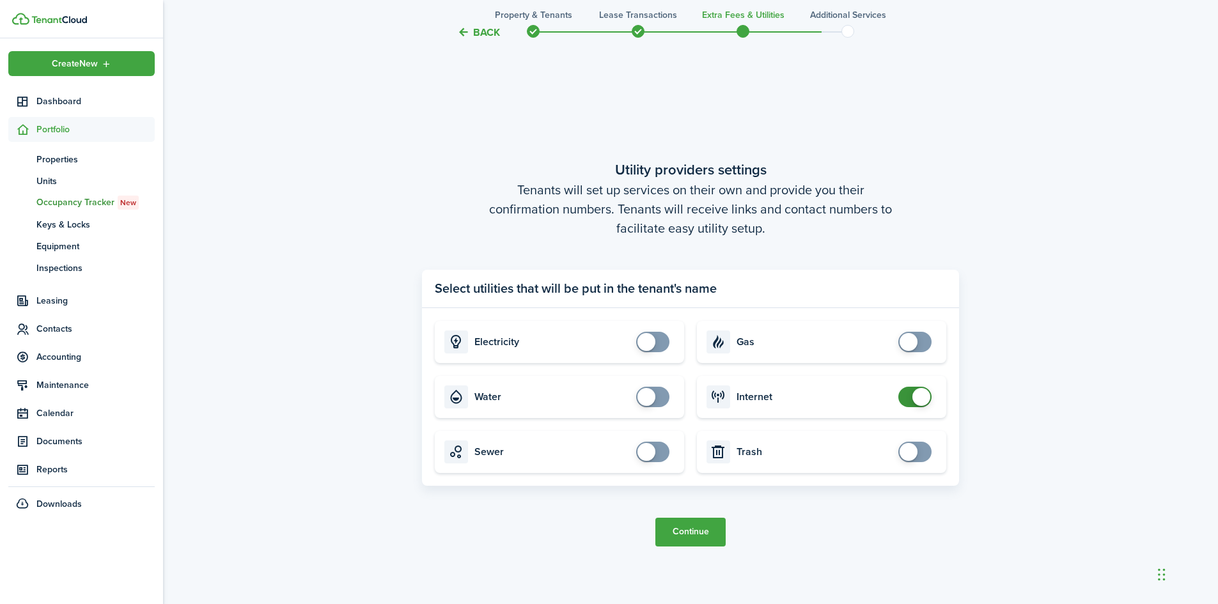
checkbox input "true"
click at [655, 346] on span at bounding box center [652, 342] width 13 height 20
click at [647, 401] on span at bounding box center [646, 397] width 18 height 18
checkbox input "false"
click at [650, 397] on span at bounding box center [652, 397] width 13 height 20
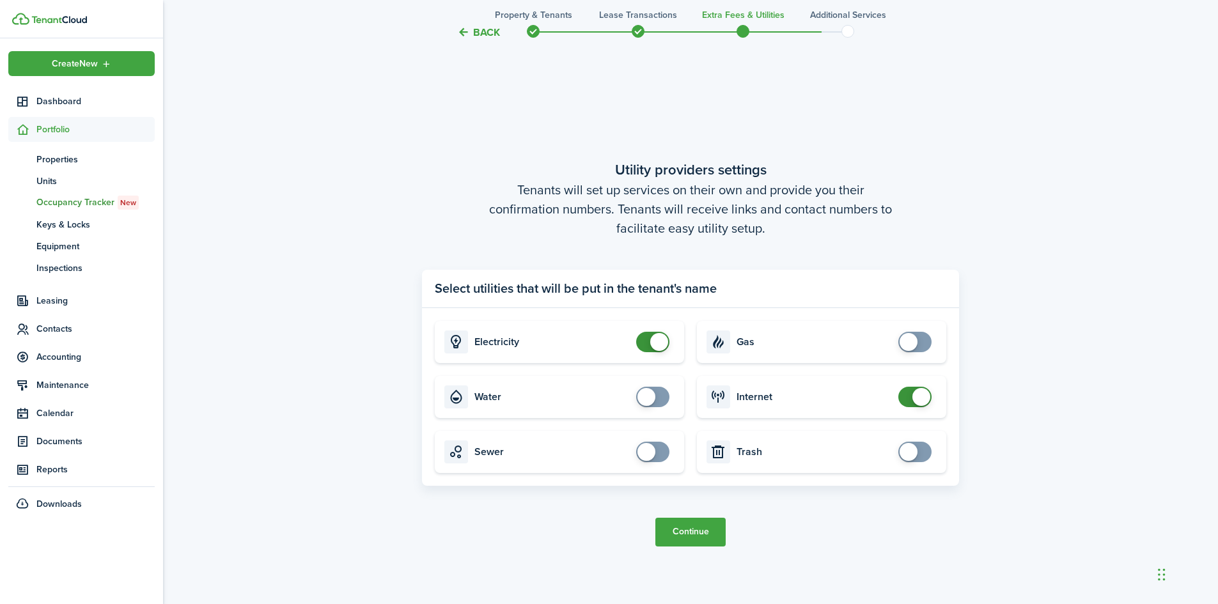
checkbox input "true"
click at [918, 343] on span at bounding box center [914, 342] width 13 height 20
click at [689, 543] on button "Continue" at bounding box center [690, 532] width 70 height 29
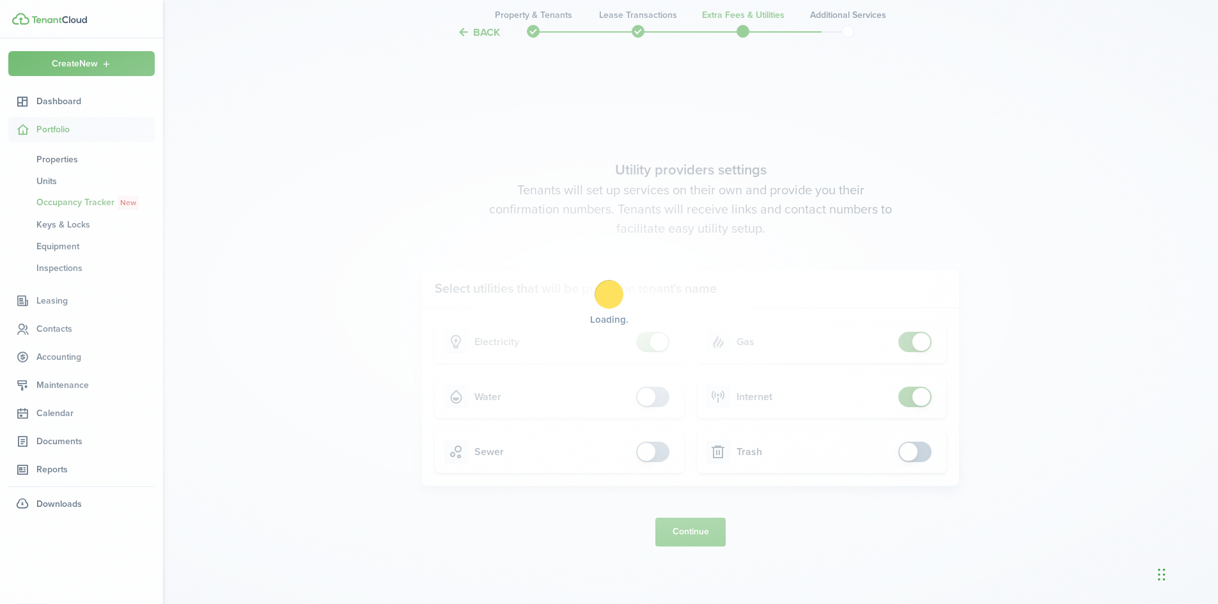
scroll to position [0, 0]
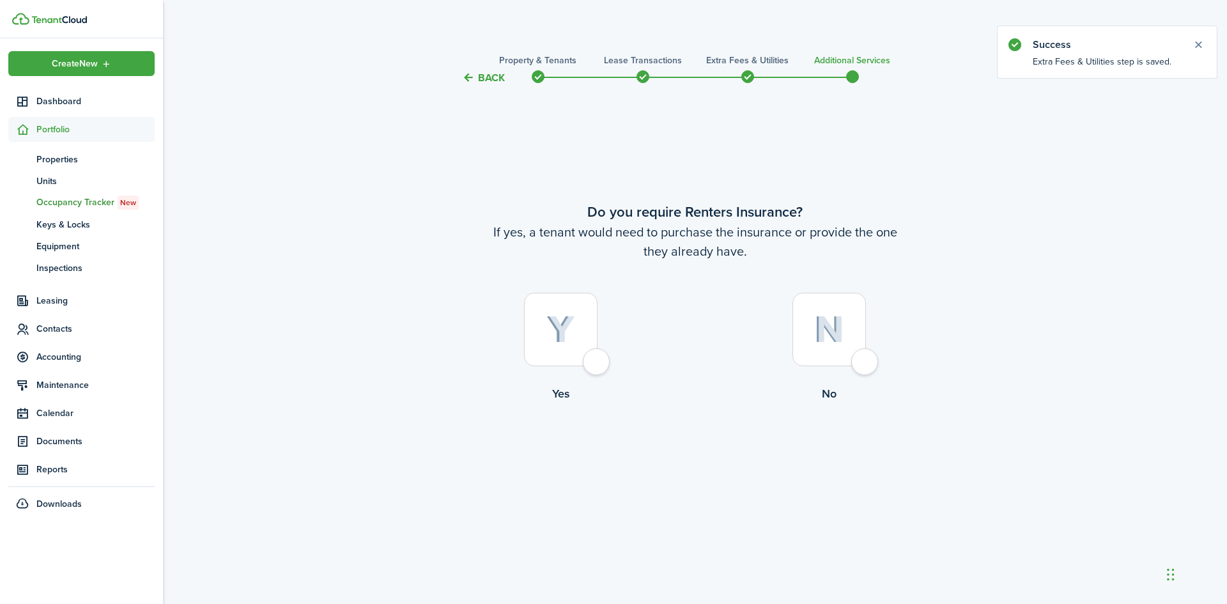
click at [855, 376] on label "No" at bounding box center [830, 351] width 268 height 116
radio input "true"
click at [681, 449] on button "Complete move in" at bounding box center [695, 455] width 94 height 29
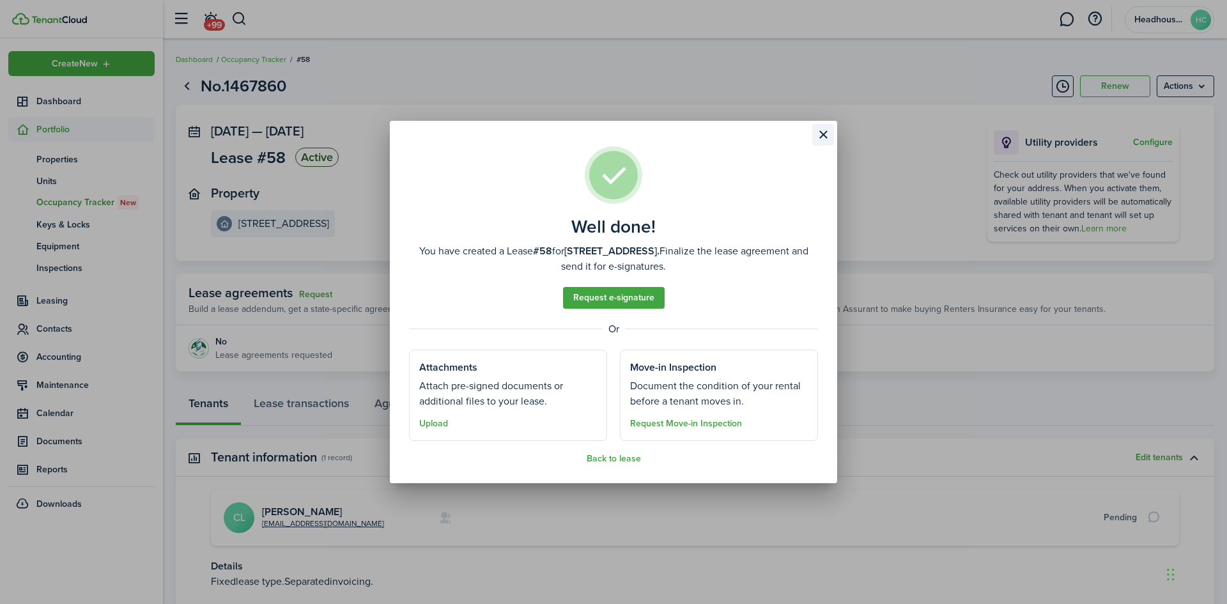
click at [827, 130] on button "Close modal" at bounding box center [824, 135] width 22 height 22
